Goal: Complete application form

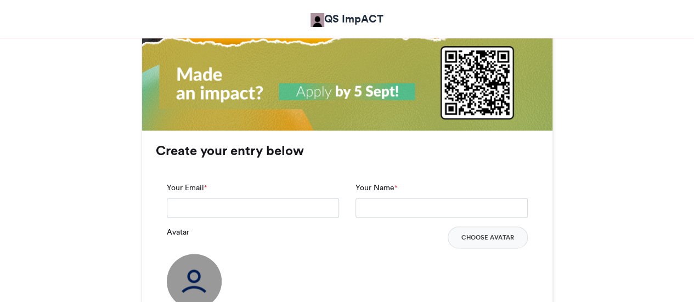
scroll to position [727, 0]
click at [489, 230] on button "Choose Avatar" at bounding box center [488, 238] width 80 height 22
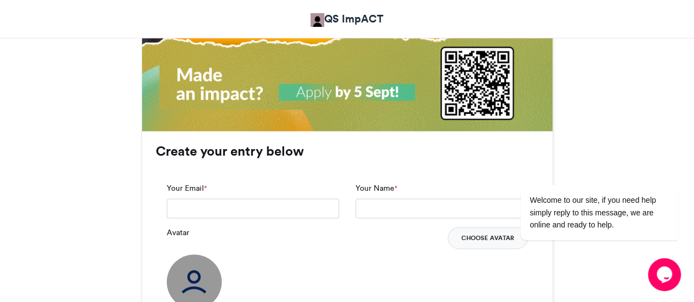
click at [479, 235] on button "Choose Avatar" at bounding box center [488, 238] width 80 height 22
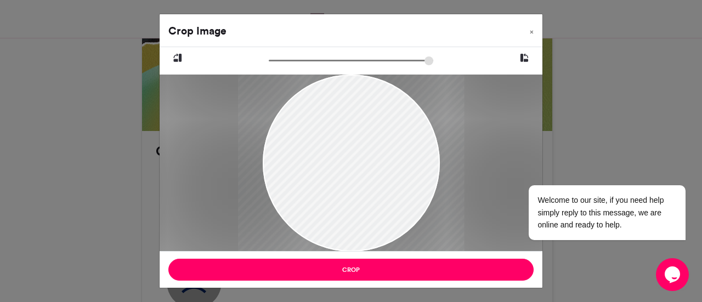
click at [287, 62] on input "zoom" at bounding box center [351, 60] width 165 height 10
drag, startPoint x: 342, startPoint y: 130, endPoint x: 342, endPoint y: 150, distance: 20.3
click at [342, 150] on div at bounding box center [351, 184] width 226 height 282
click at [281, 61] on input "zoom" at bounding box center [351, 60] width 165 height 10
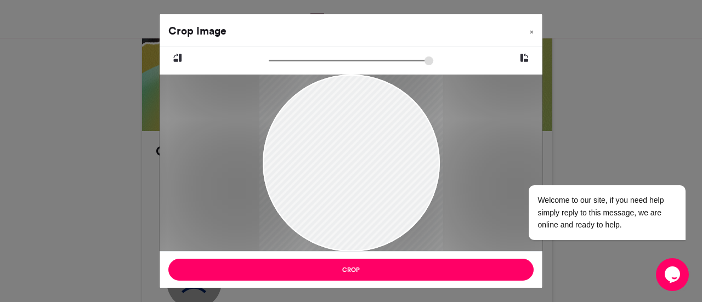
type input "******"
click at [275, 60] on input "zoom" at bounding box center [351, 60] width 165 height 10
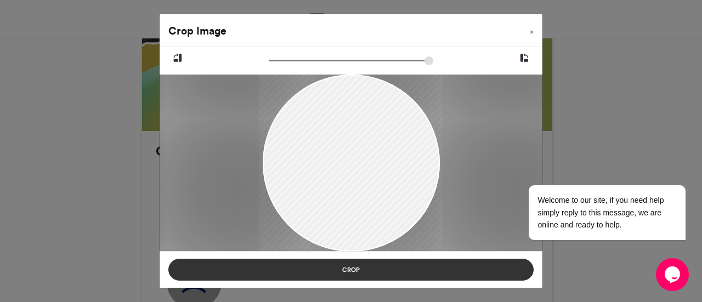
click at [357, 270] on button "Crop" at bounding box center [350, 270] width 365 height 22
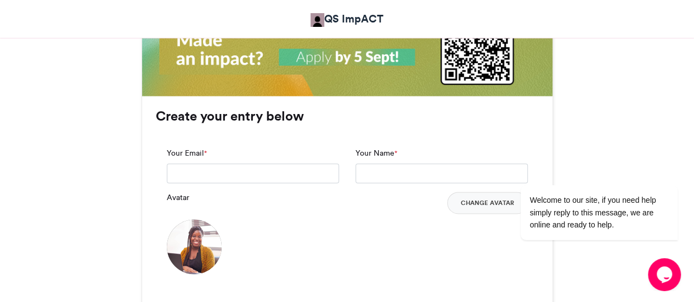
scroll to position [762, 0]
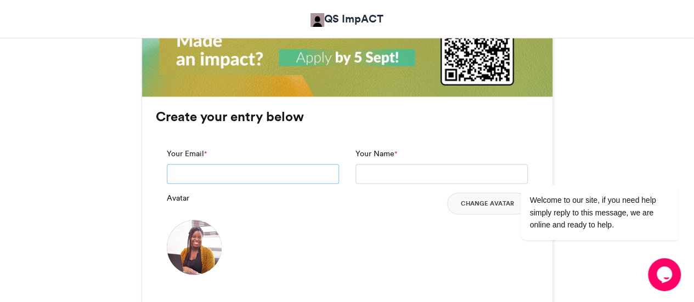
click at [233, 174] on input "Your Email *" at bounding box center [253, 174] width 172 height 20
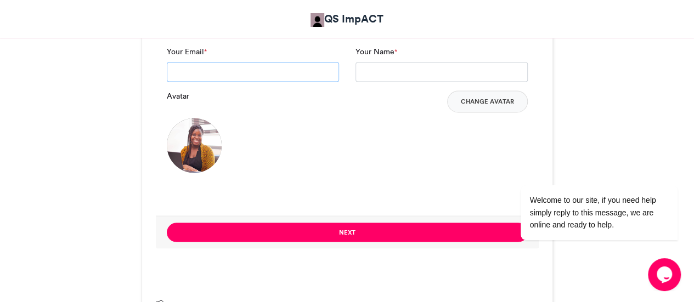
scroll to position [862, 0]
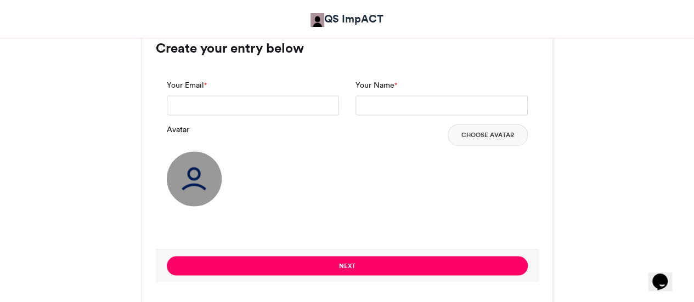
scroll to position [831, 0]
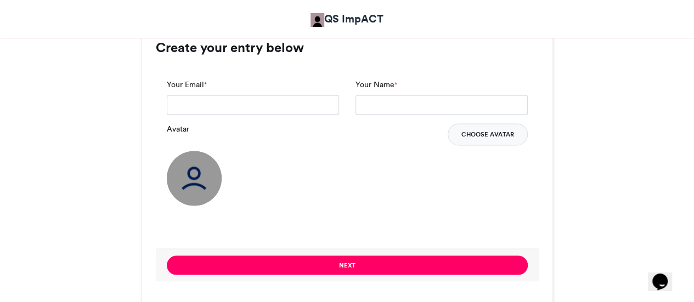
click at [500, 129] on button "Choose Avatar" at bounding box center [488, 134] width 80 height 22
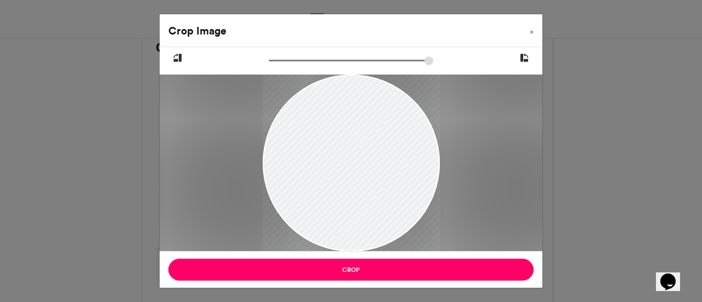
click at [277, 60] on input "zoom" at bounding box center [351, 60] width 165 height 10
type input "******"
click at [278, 60] on input "zoom" at bounding box center [351, 60] width 165 height 10
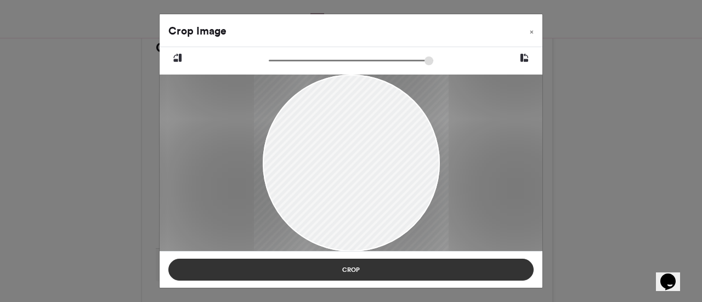
click at [359, 269] on button "Crop" at bounding box center [350, 270] width 365 height 22
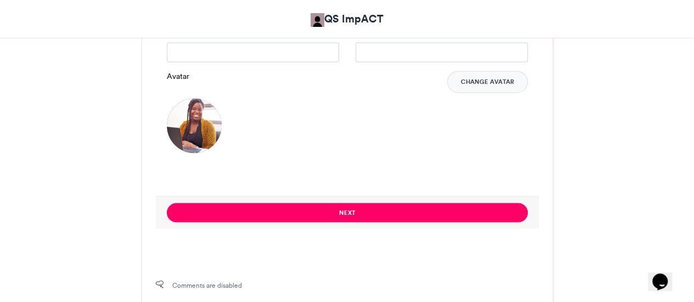
scroll to position [889, 0]
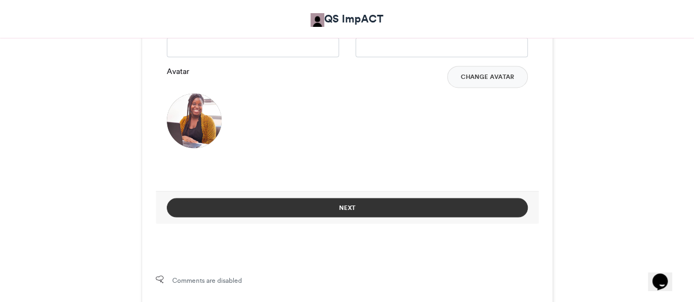
click at [362, 207] on button "Next" at bounding box center [347, 207] width 361 height 19
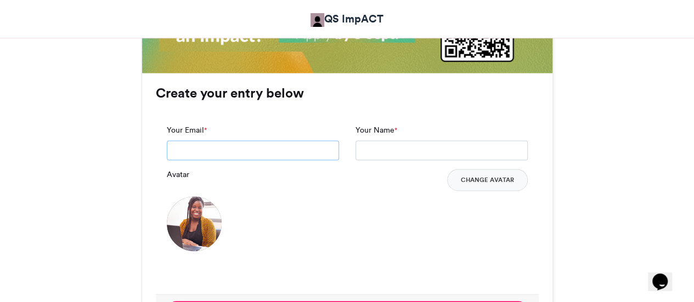
scroll to position [785, 0]
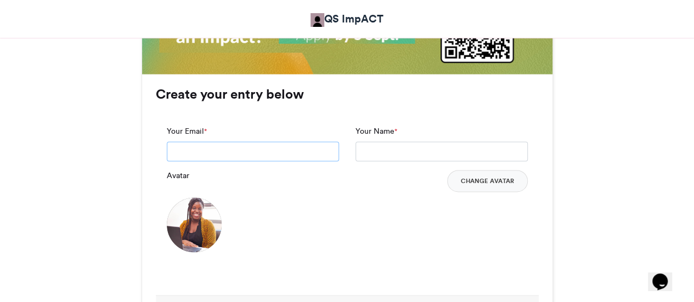
click at [270, 149] on input "Your Email *" at bounding box center [253, 152] width 172 height 20
click at [185, 152] on input "**********" at bounding box center [253, 152] width 172 height 20
type input "**********"
click at [380, 146] on input "Your Name *" at bounding box center [441, 152] width 172 height 20
type input "**********"
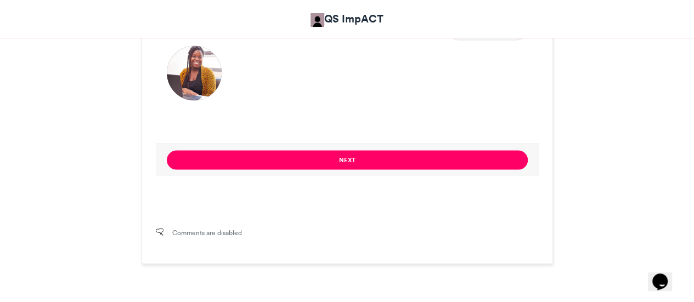
scroll to position [938, 0]
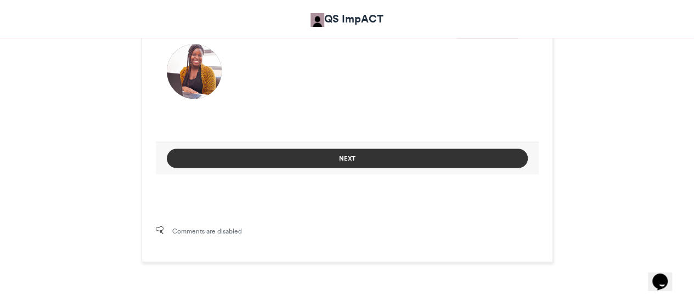
click at [411, 152] on button "Next" at bounding box center [347, 158] width 361 height 19
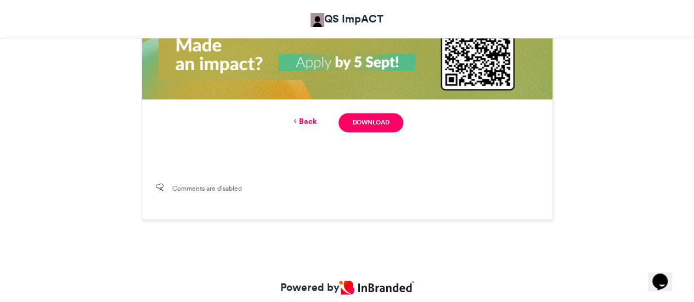
scroll to position [791, 0]
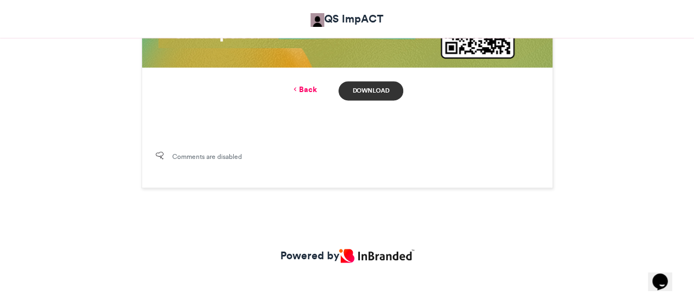
click at [382, 87] on link "Download" at bounding box center [370, 90] width 64 height 19
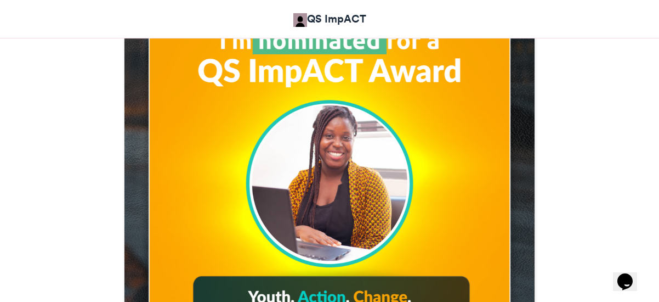
scroll to position [443, 0]
